Goal: Task Accomplishment & Management: Complete application form

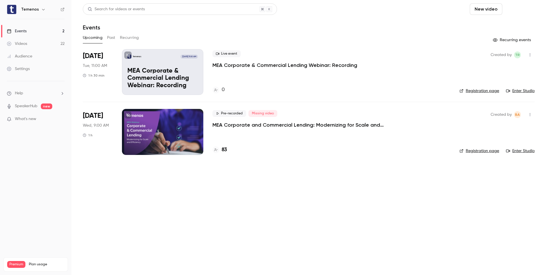
click at [530, 8] on button "Schedule" at bounding box center [520, 8] width 30 height 11
click at [519, 24] on div "One time event" at bounding box center [508, 25] width 43 height 6
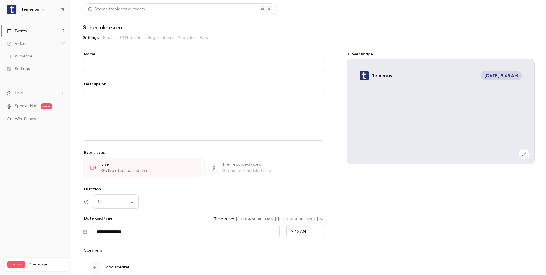
click at [210, 63] on input "Name" at bounding box center [203, 66] width 241 height 14
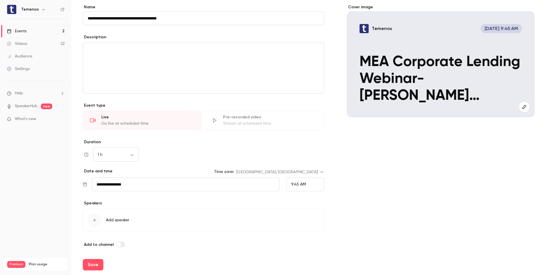
scroll to position [50, 0]
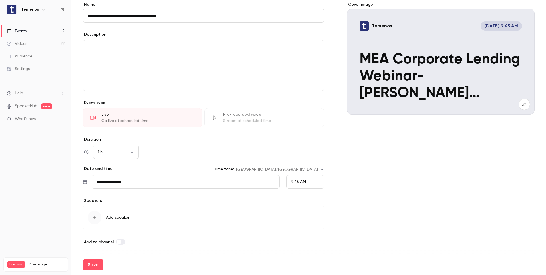
type input "**********"
click at [309, 183] on div "9:45 AM" at bounding box center [306, 182] width 38 height 14
click at [305, 135] on div "3:30 PM" at bounding box center [303, 134] width 28 height 6
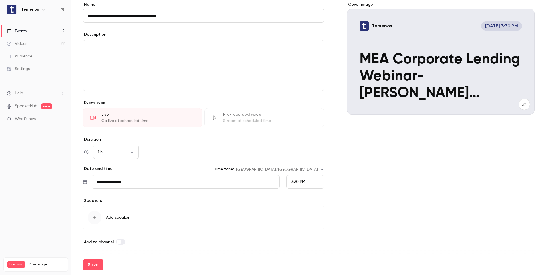
click at [315, 181] on div "3:30 PM" at bounding box center [306, 182] width 38 height 14
click at [305, 159] on div "5:30 PM" at bounding box center [303, 160] width 28 height 6
click at [91, 264] on button "Save" at bounding box center [93, 264] width 21 height 11
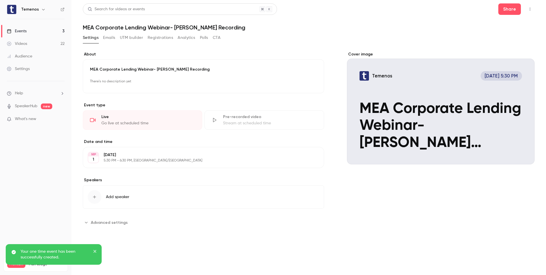
click at [438, 96] on div "Cover image" at bounding box center [441, 107] width 188 height 113
click at [0, 0] on input "Temenos [DATE] 5:30 PM MEA Corporate Lending Webinar- [PERSON_NAME] Recording" at bounding box center [0, 0] width 0 height 0
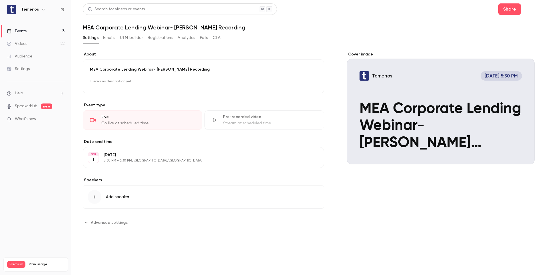
click at [26, 29] on div "Events" at bounding box center [17, 31] width 20 height 6
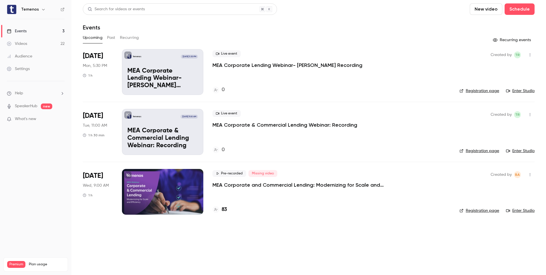
click at [527, 91] on link "Enter Studio" at bounding box center [520, 91] width 29 height 6
click at [149, 177] on div at bounding box center [162, 192] width 81 height 46
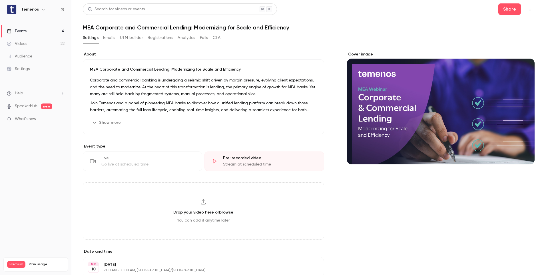
click at [113, 126] on button "Show more" at bounding box center [107, 122] width 34 height 9
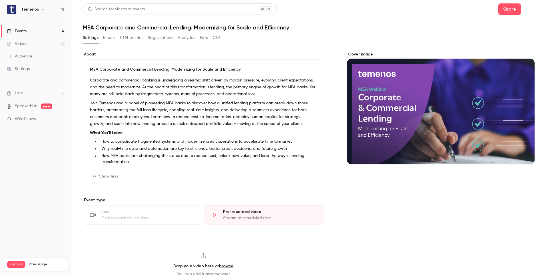
click at [26, 8] on h6 "Temenos" at bounding box center [30, 10] width 18 height 6
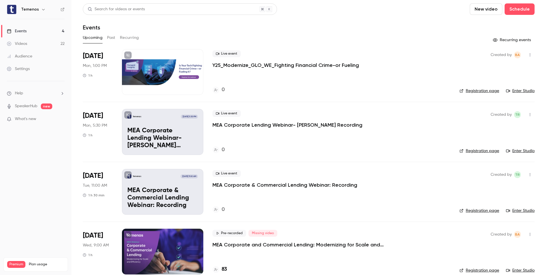
scroll to position [10, 0]
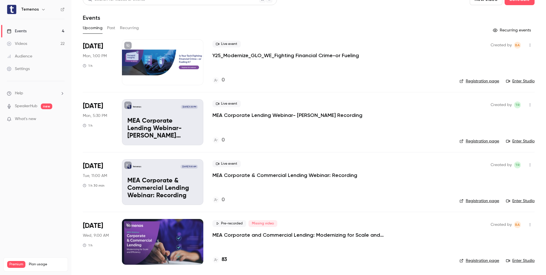
click at [161, 237] on div at bounding box center [162, 242] width 81 height 46
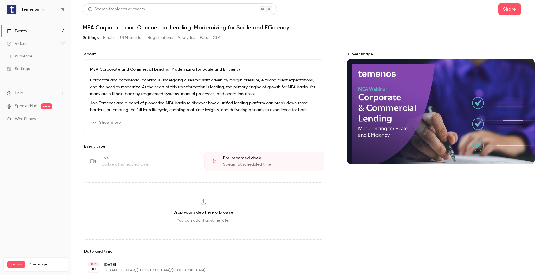
click at [155, 37] on button "Registrations" at bounding box center [160, 37] width 25 height 9
